Goal: Book appointment/travel/reservation

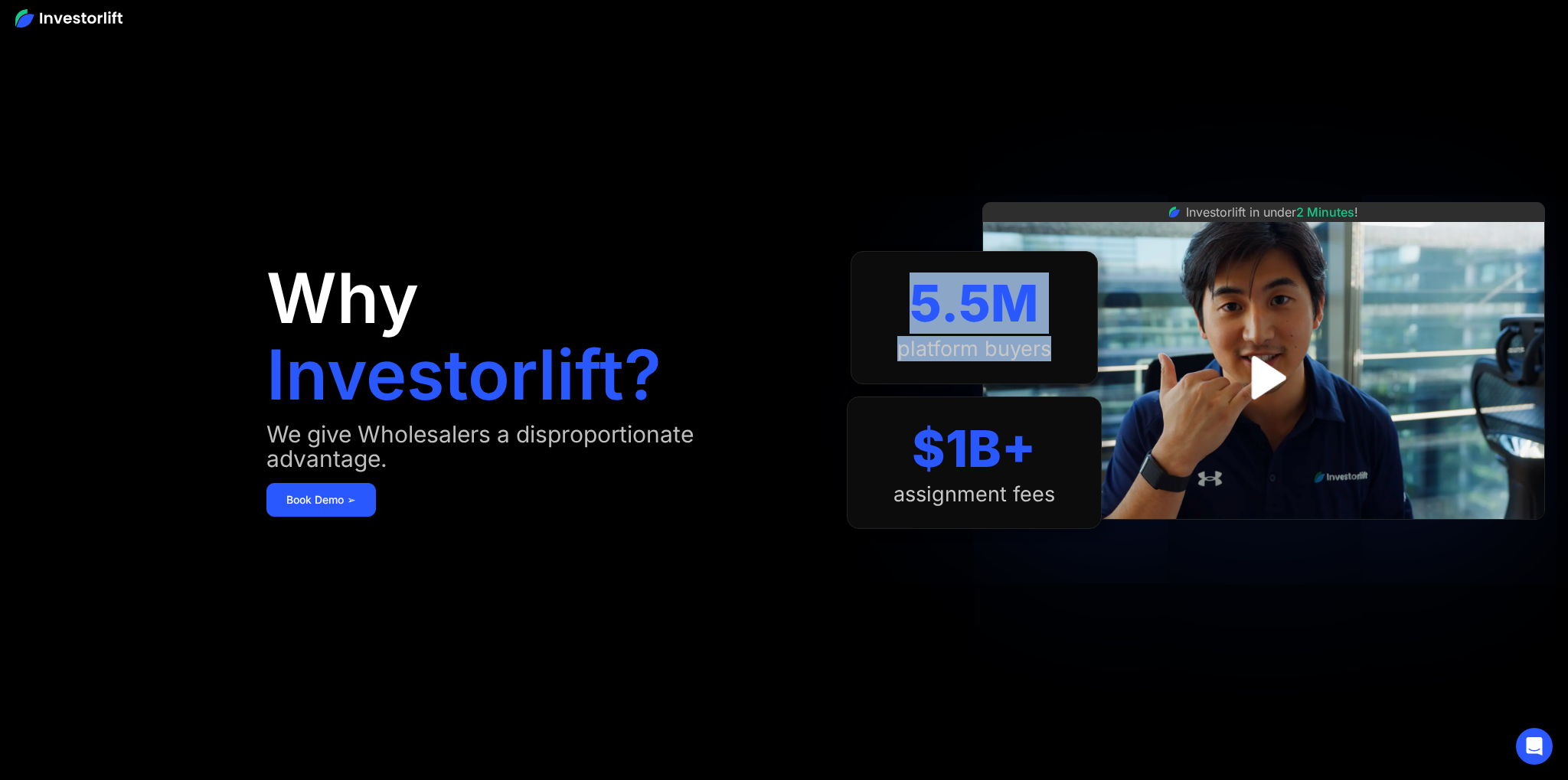
drag, startPoint x: 1046, startPoint y: 308, endPoint x: 918, endPoint y: 296, distance: 128.6
click at [918, 298] on div "5.5M platform buyers" at bounding box center [974, 318] width 247 height 134
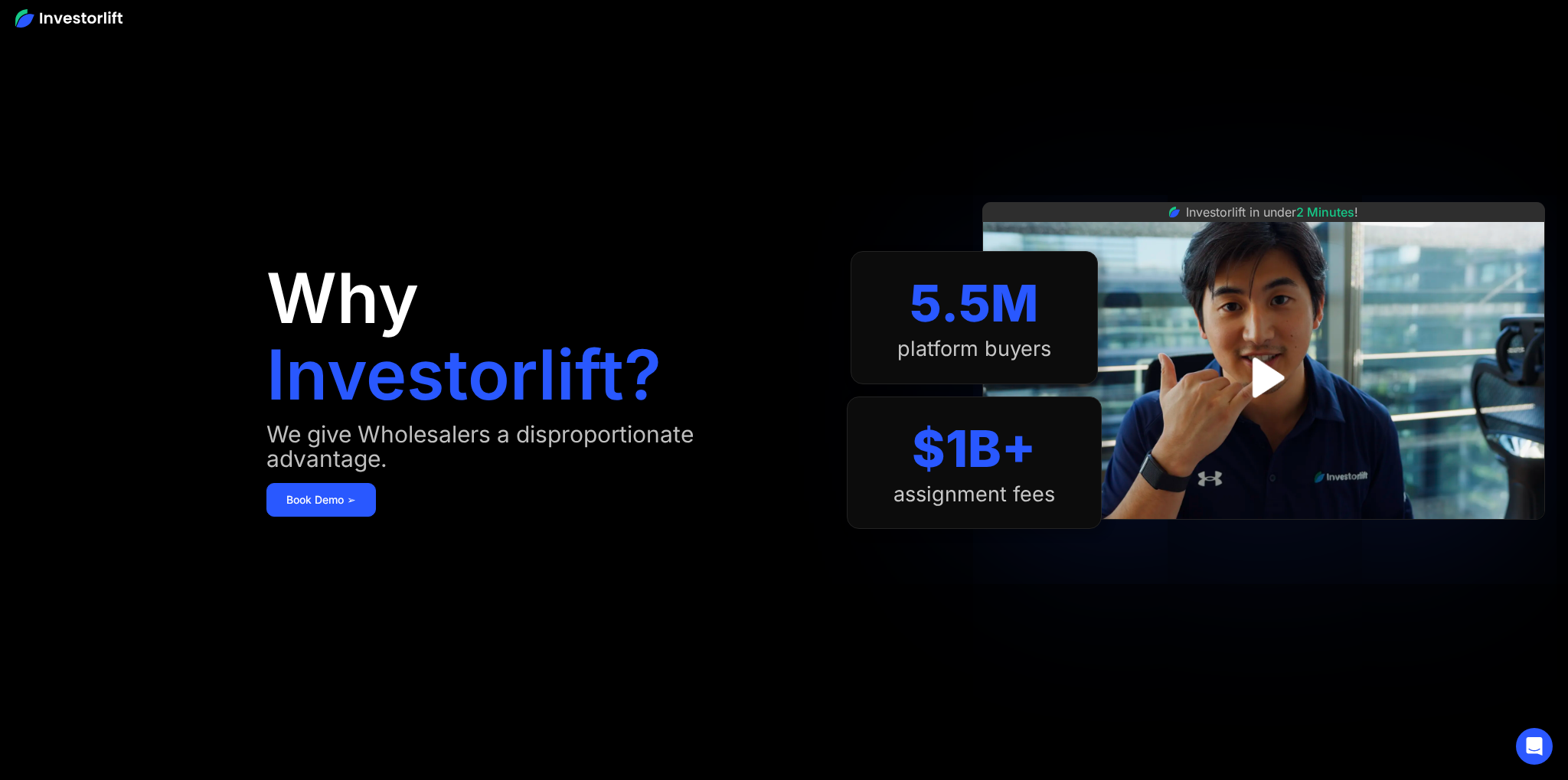
click at [918, 296] on div "5.5M" at bounding box center [974, 304] width 129 height 61
drag, startPoint x: 918, startPoint y: 296, endPoint x: 1028, endPoint y: 308, distance: 110.7
click at [1000, 308] on div "5.5M" at bounding box center [974, 304] width 129 height 61
click at [1028, 308] on div "5.5M" at bounding box center [974, 304] width 129 height 61
click at [924, 347] on div "platform buyers" at bounding box center [974, 349] width 154 height 25
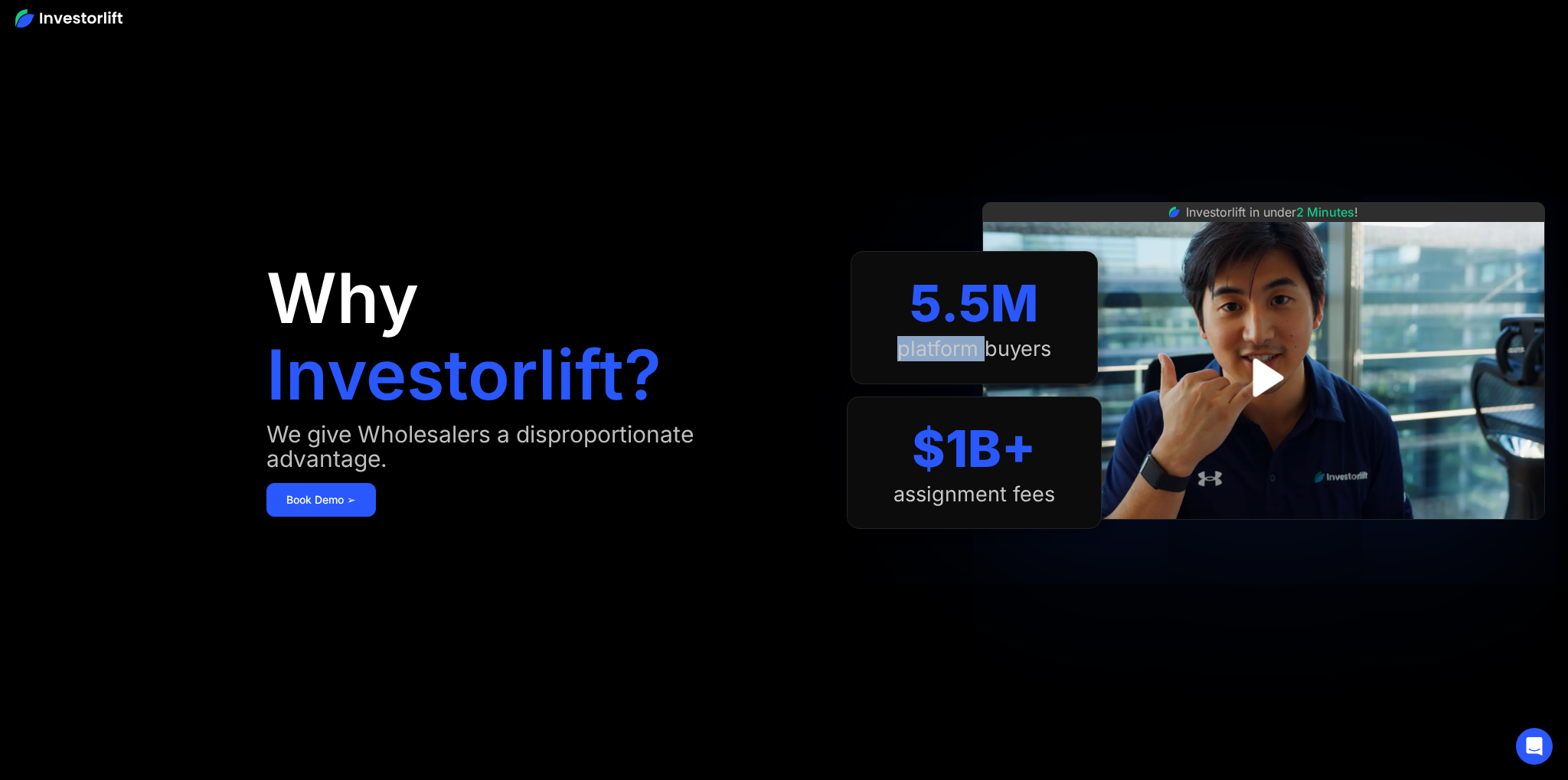
drag, startPoint x: 924, startPoint y: 347, endPoint x: 1017, endPoint y: 354, distance: 93.3
click at [934, 348] on div "platform buyers" at bounding box center [974, 349] width 154 height 25
click at [1017, 354] on div "platform buyers" at bounding box center [974, 349] width 154 height 25
click at [1031, 447] on div "$1B+" at bounding box center [974, 450] width 124 height 61
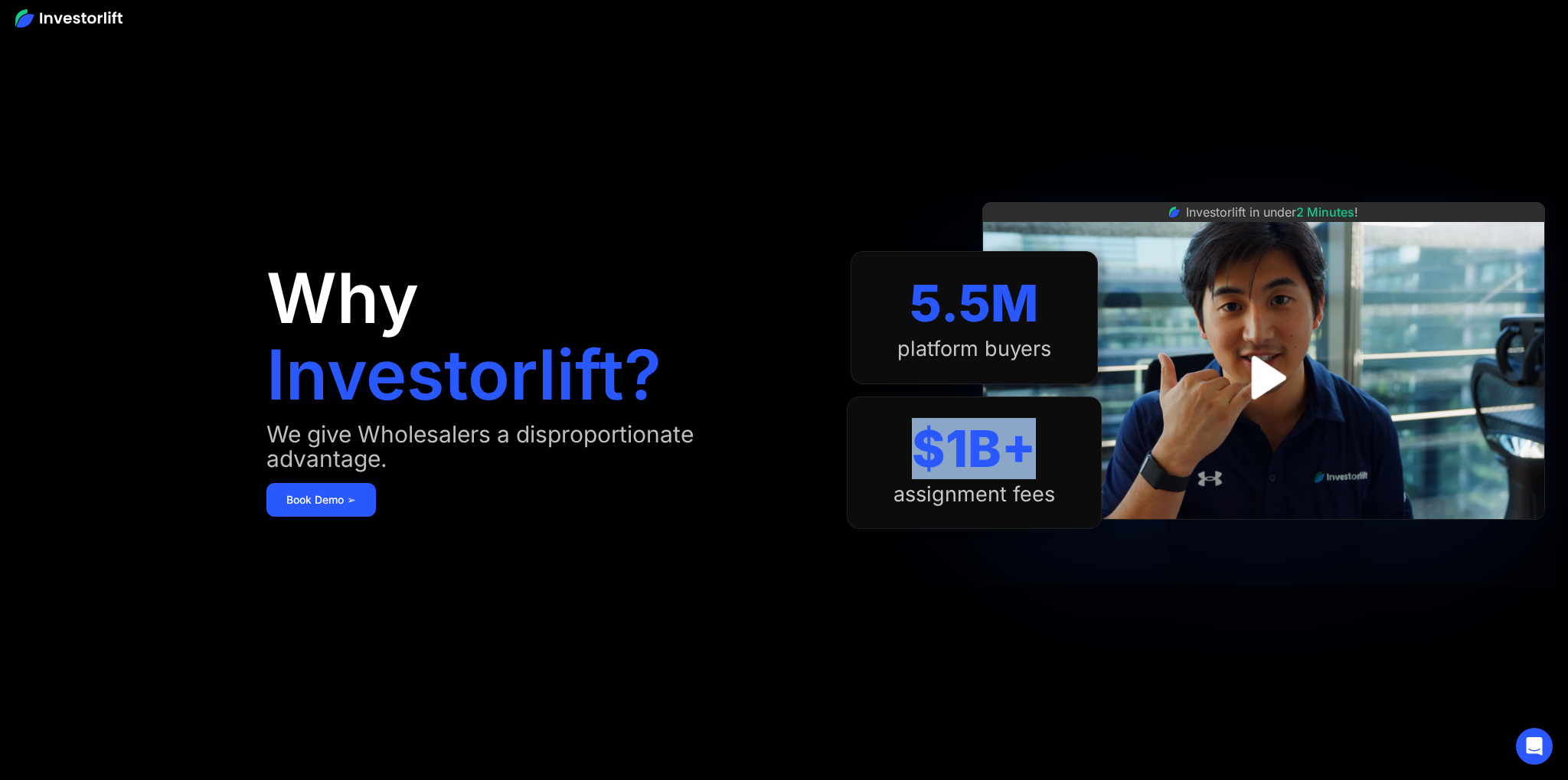
drag, startPoint x: 979, startPoint y: 452, endPoint x: 916, endPoint y: 452, distance: 63.0
click at [916, 452] on div "$1B+" at bounding box center [974, 450] width 124 height 61
click at [306, 434] on div "We give Wholesalers a disproportionate advantage." at bounding box center [541, 446] width 550 height 49
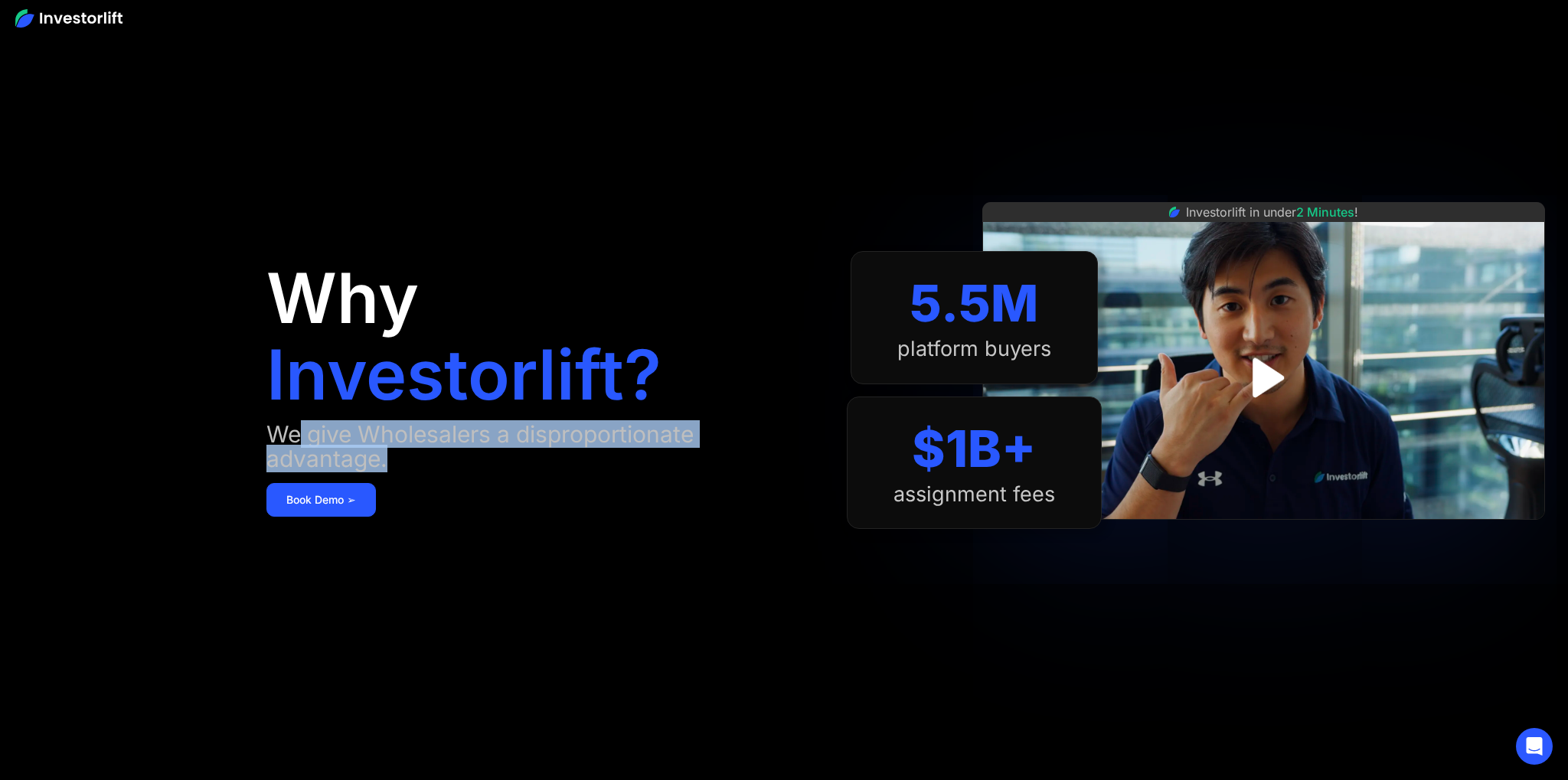
drag, startPoint x: 305, startPoint y: 432, endPoint x: 403, endPoint y: 453, distance: 100.2
click at [397, 453] on div "We give Wholesalers a disproportionate advantage." at bounding box center [541, 446] width 550 height 49
drag, startPoint x: 403, startPoint y: 453, endPoint x: 283, endPoint y: 432, distance: 121.8
click at [272, 432] on div "We give Wholesalers a disproportionate advantage." at bounding box center [541, 446] width 550 height 49
drag, startPoint x: 283, startPoint y: 432, endPoint x: 458, endPoint y: 463, distance: 177.7
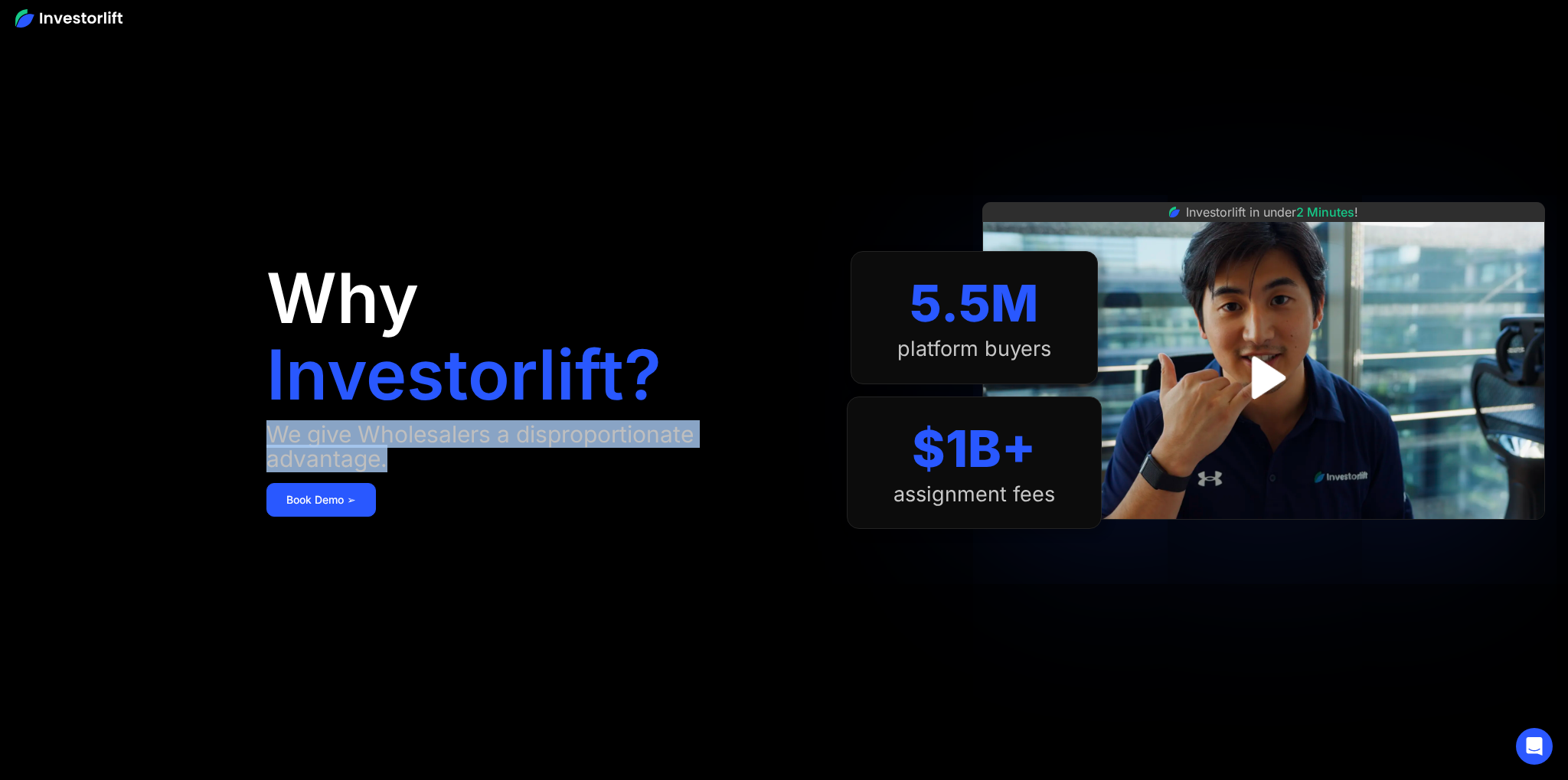
click at [450, 468] on div "We give Wholesalers a disproportionate advantage." at bounding box center [541, 446] width 550 height 49
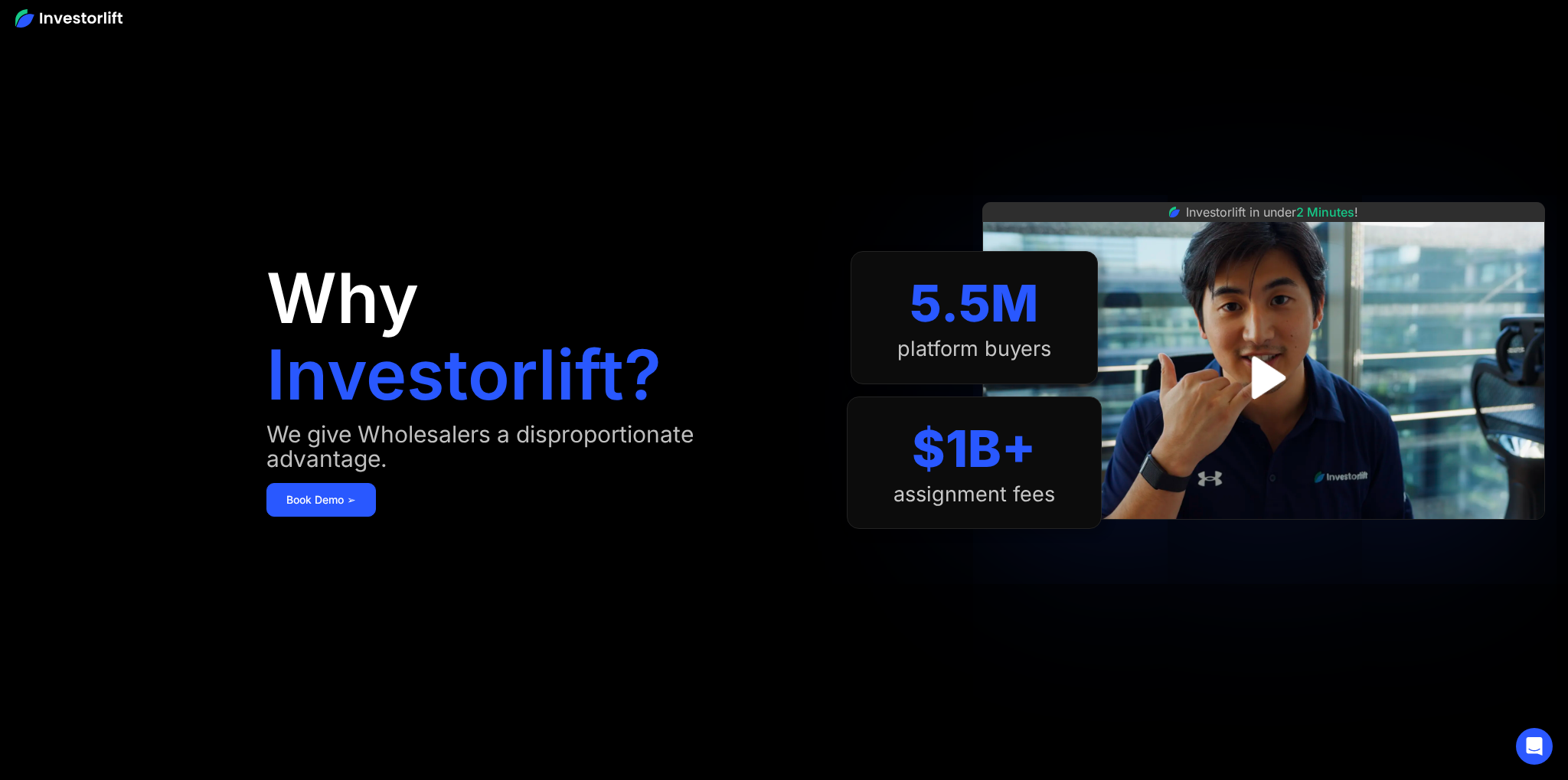
click at [458, 464] on div "We give Wholesalers a disproportionate advantage." at bounding box center [541, 446] width 550 height 49
drag, startPoint x: 431, startPoint y: 462, endPoint x: 289, endPoint y: 434, distance: 144.7
click at [349, 450] on div "We give Wholesalers a disproportionate advantage." at bounding box center [541, 446] width 550 height 49
click at [289, 434] on div "We give Wholesalers a disproportionate advantage." at bounding box center [541, 446] width 550 height 49
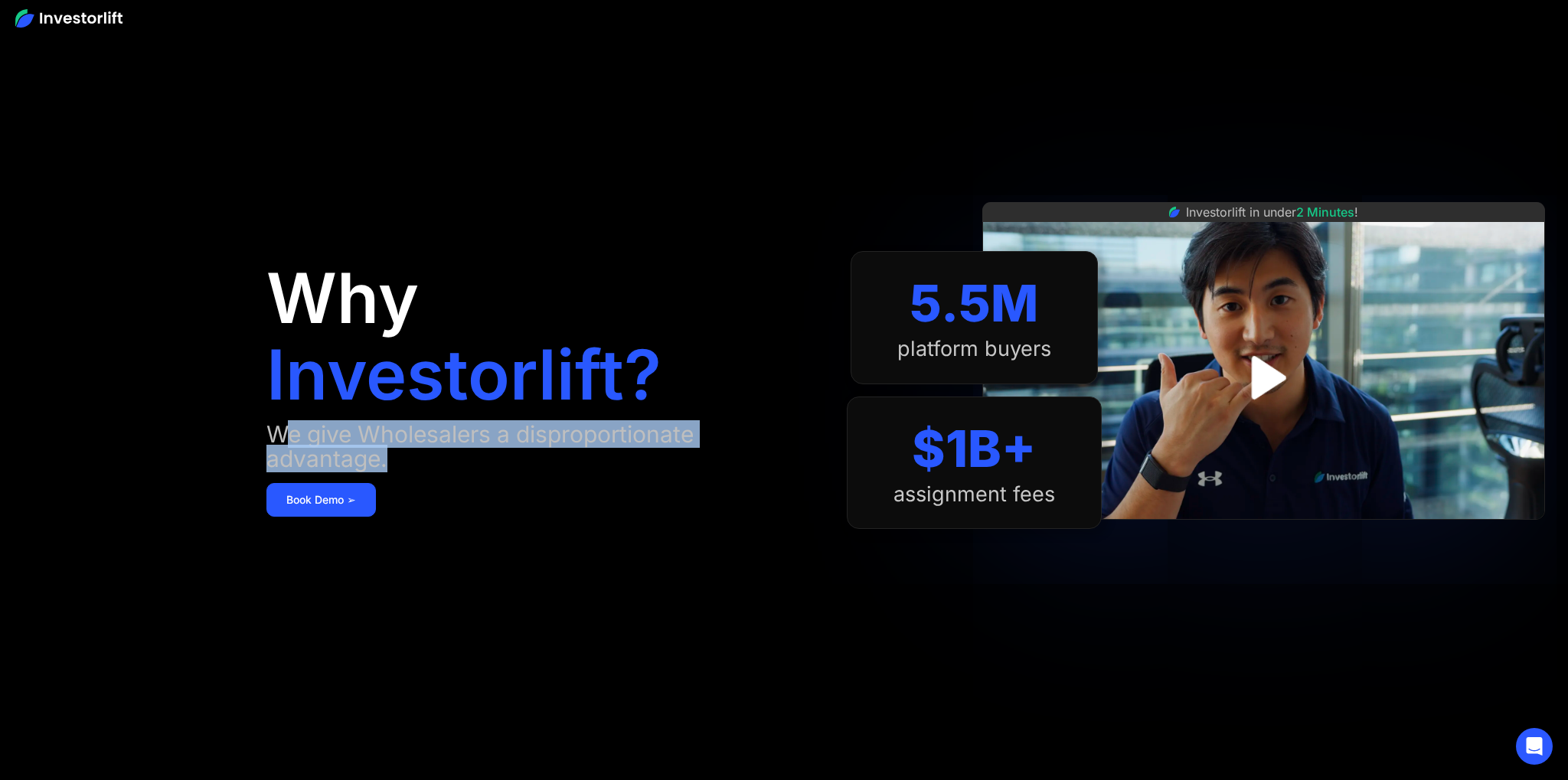
drag, startPoint x: 302, startPoint y: 442, endPoint x: 394, endPoint y: 457, distance: 93.2
click at [395, 457] on div "We give Wholesalers a disproportionate advantage." at bounding box center [541, 446] width 550 height 49
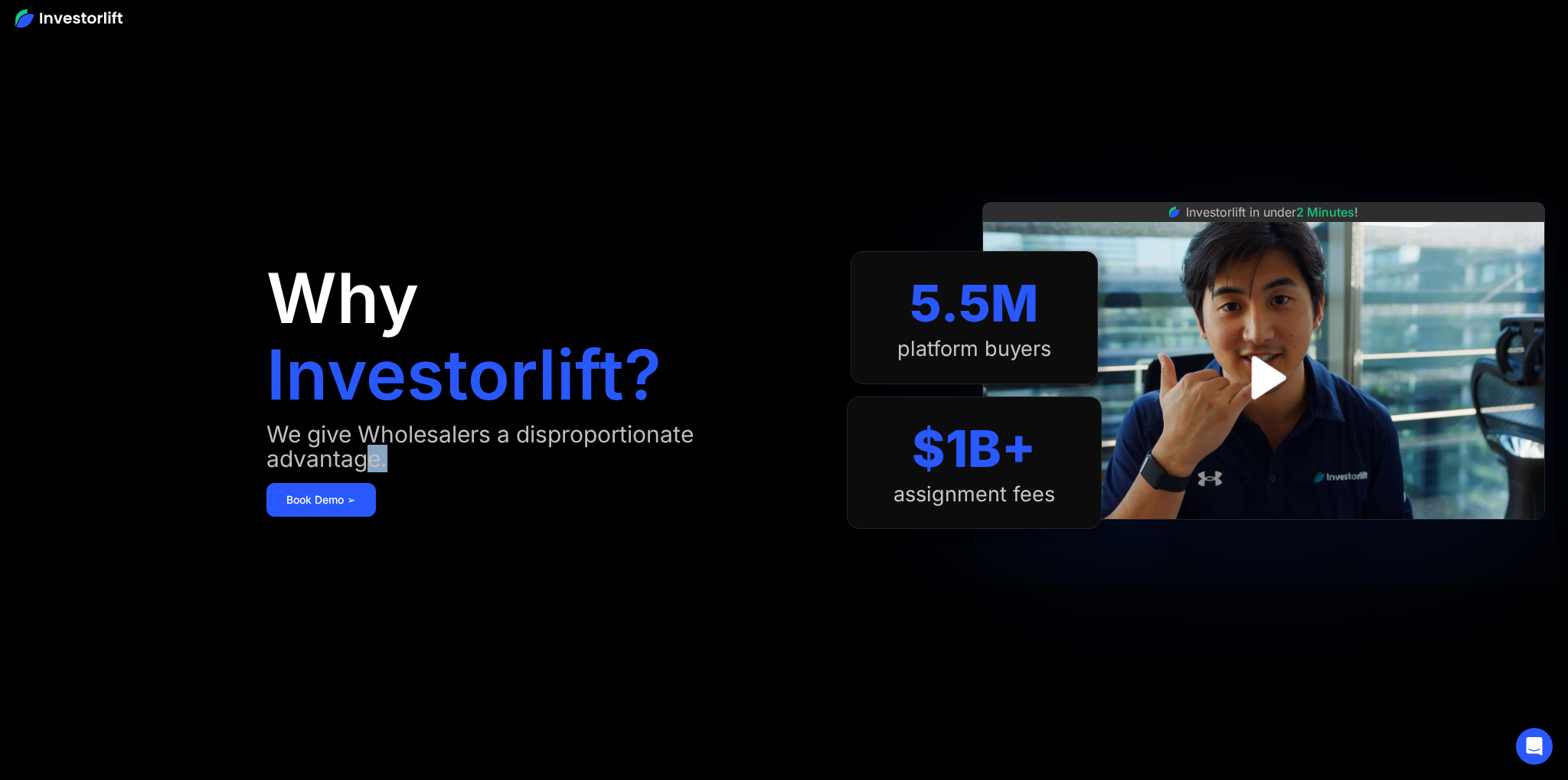
click at [350, 450] on div "We give Wholesalers a disproportionate advantage." at bounding box center [541, 446] width 550 height 49
click at [254, 429] on aside "Why Investorlift? We give Wholesalers a disproportionate advantage. Book Demo ➢…" at bounding box center [784, 390] width 1568 height 780
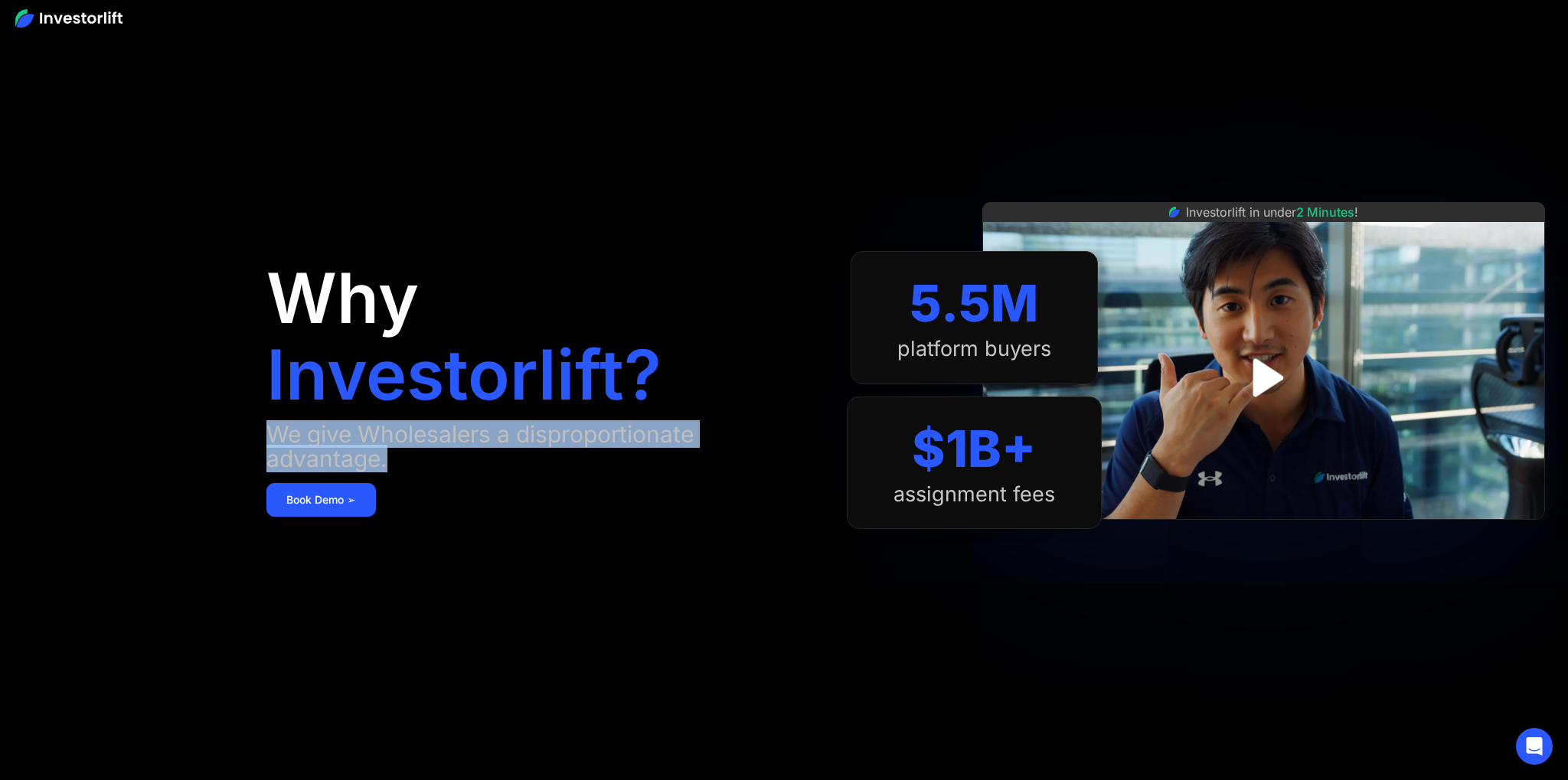
drag, startPoint x: 254, startPoint y: 429, endPoint x: 417, endPoint y: 464, distance: 166.7
click at [397, 456] on aside "Why Investorlift? We give Wholesalers a disproportionate advantage. Book Demo ➢…" at bounding box center [784, 390] width 1568 height 780
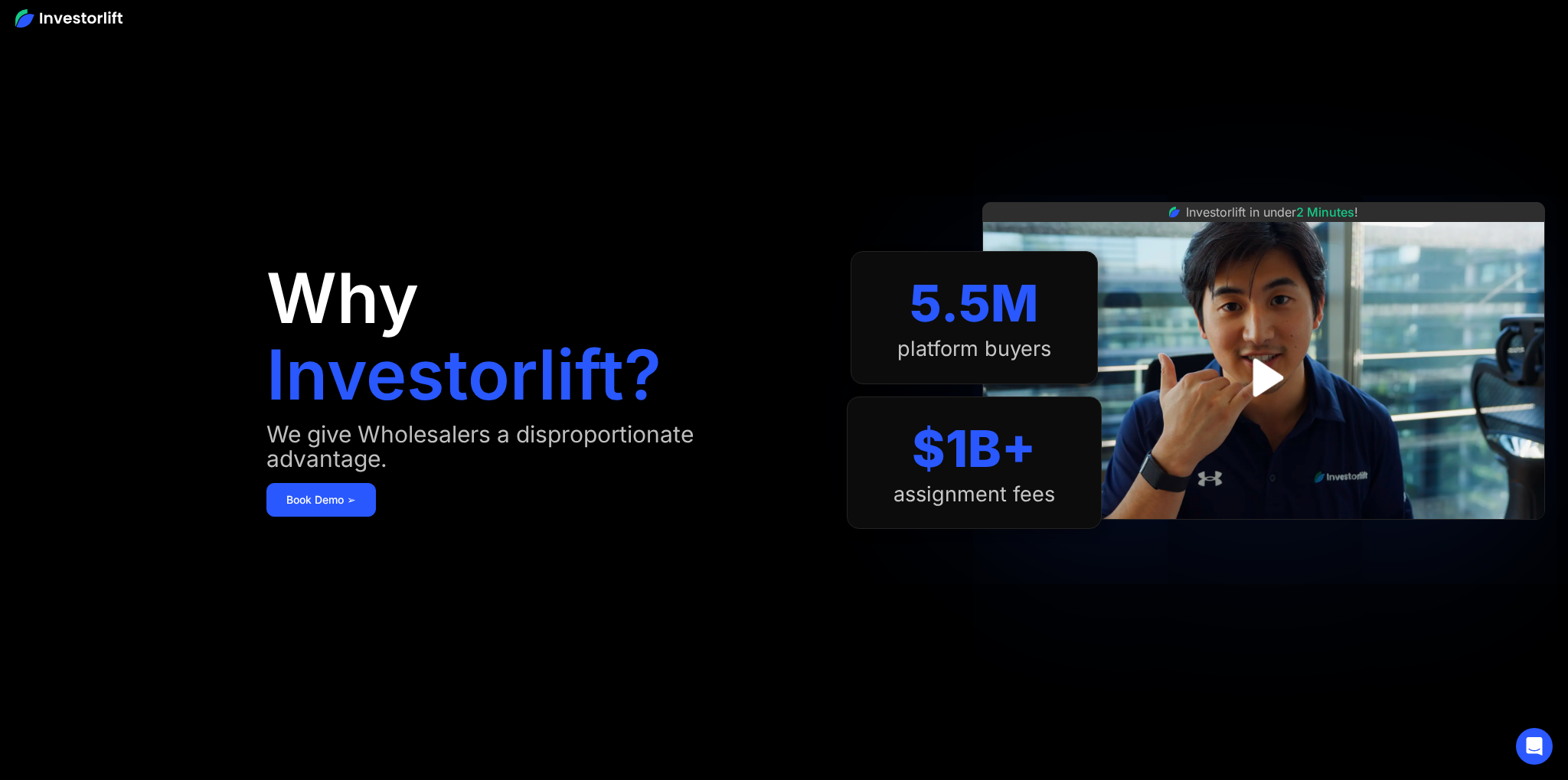
click at [418, 464] on div "We give Wholesalers a disproportionate advantage." at bounding box center [541, 446] width 550 height 49
click at [358, 494] on link "Book Demo ➢" at bounding box center [321, 500] width 110 height 34
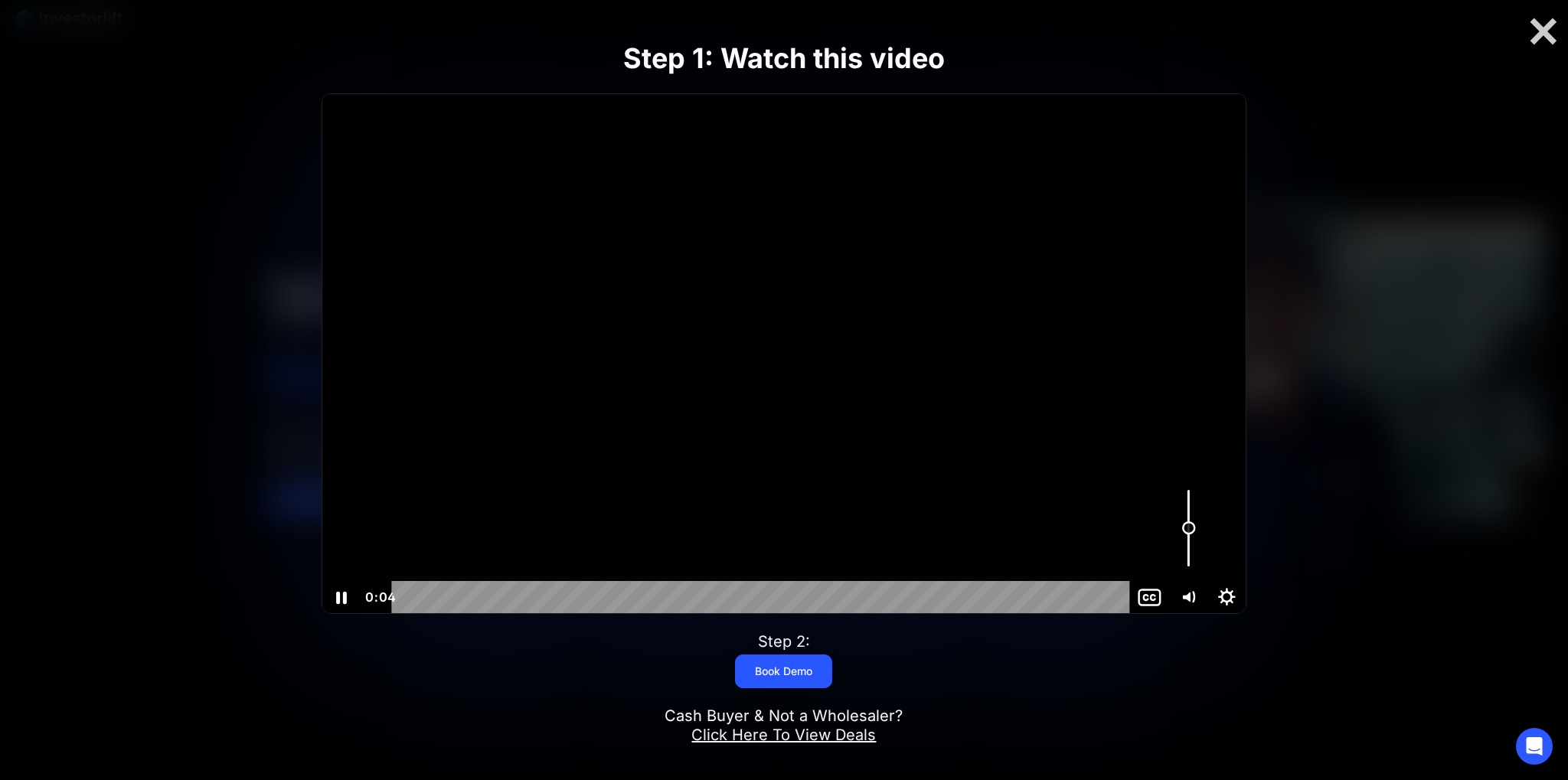
drag, startPoint x: 1190, startPoint y: 518, endPoint x: 1188, endPoint y: 527, distance: 9.2
click at [1188, 527] on div "Volume" at bounding box center [1189, 528] width 38 height 106
click at [809, 442] on div at bounding box center [784, 354] width 924 height 520
click at [814, 393] on div at bounding box center [784, 354] width 924 height 520
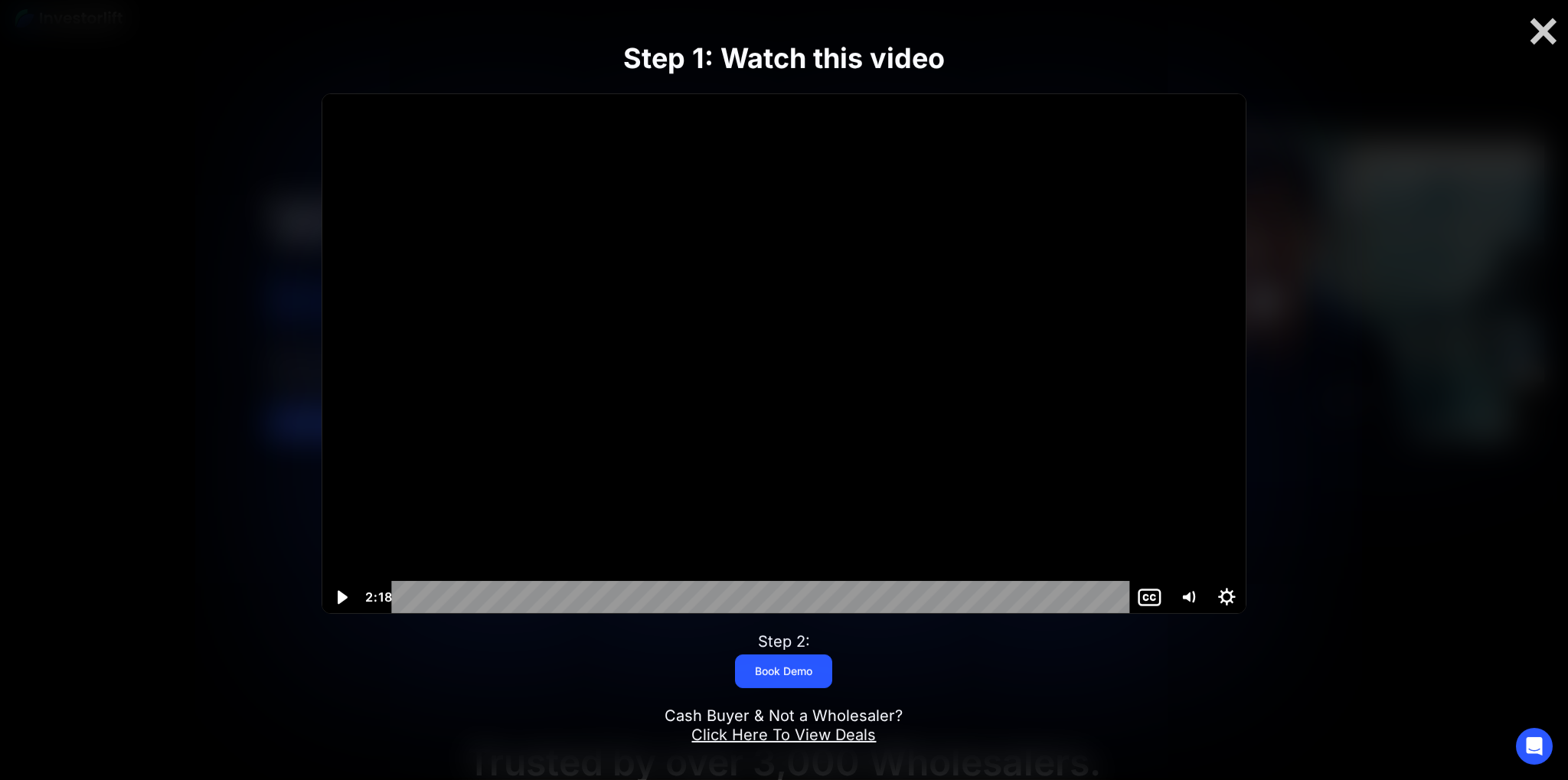
scroll to position [323, 0]
